Goal: Information Seeking & Learning: Learn about a topic

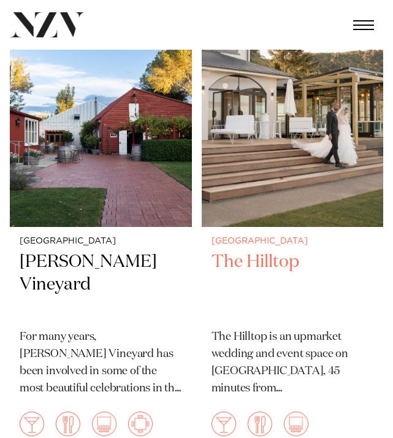
scroll to position [311, 1]
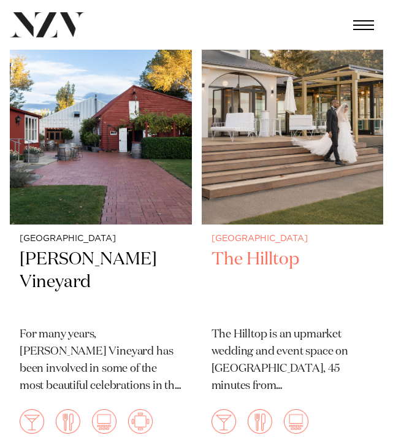
click at [228, 267] on h2 "The Hilltop" at bounding box center [293, 282] width 162 height 68
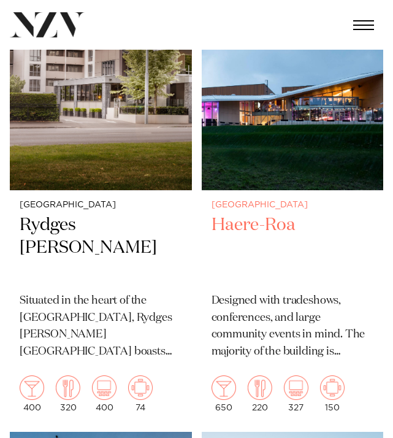
scroll to position [836, 2]
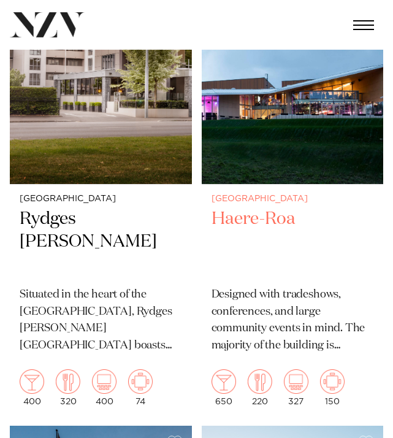
click at [212, 258] on h2 "Haere-Roa" at bounding box center [293, 242] width 162 height 68
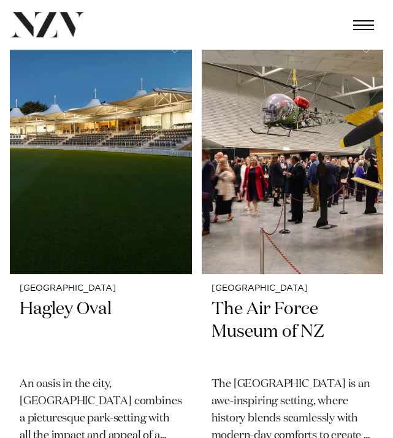
scroll to position [1719, 7]
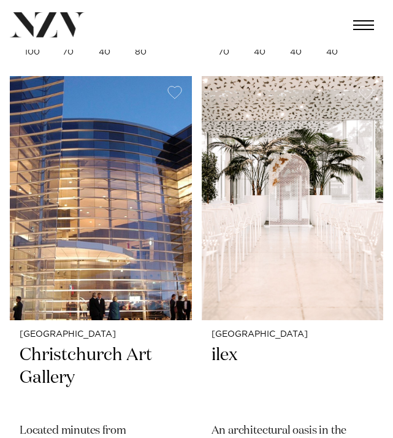
scroll to position [2643, 4]
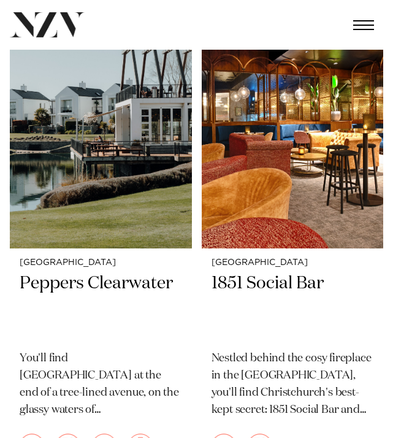
scroll to position [3199, 10]
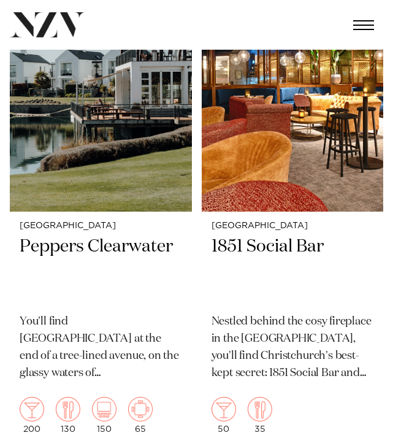
scroll to position [3237, 143]
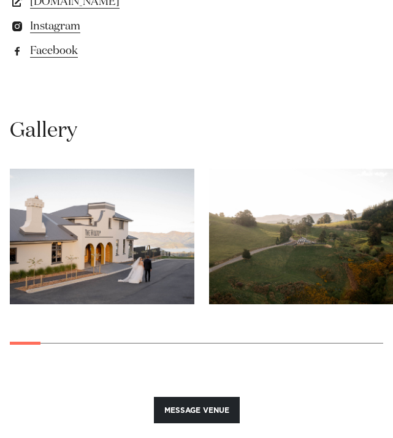
scroll to position [1034, 0]
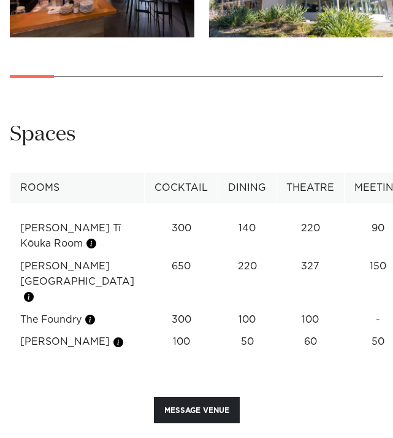
scroll to position [1281, 0]
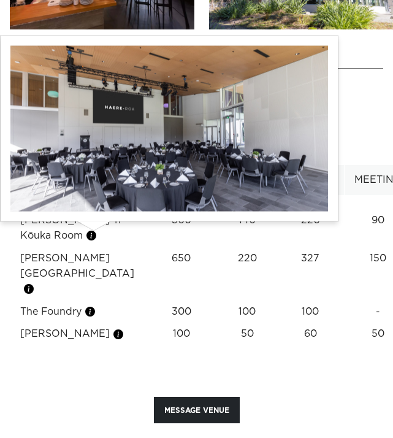
click at [97, 231] on button "button" at bounding box center [91, 235] width 12 height 12
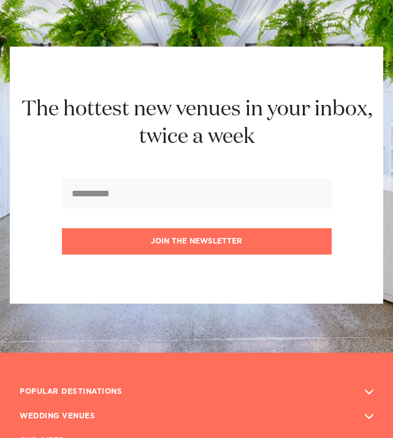
scroll to position [2127, 0]
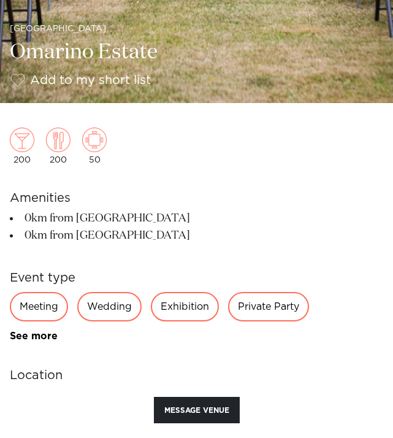
scroll to position [441, 0]
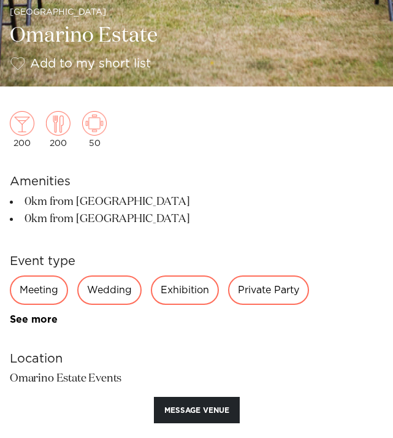
click at [109, 292] on div "Wedding" at bounding box center [109, 289] width 64 height 29
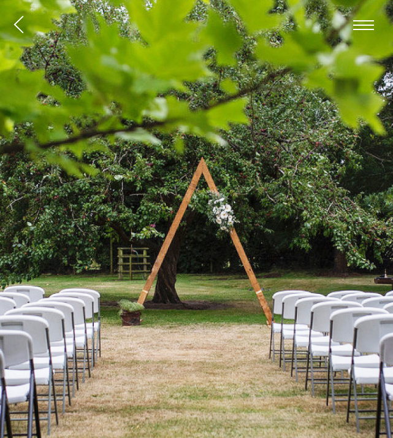
scroll to position [0, 0]
